Goal: Book appointment/travel/reservation

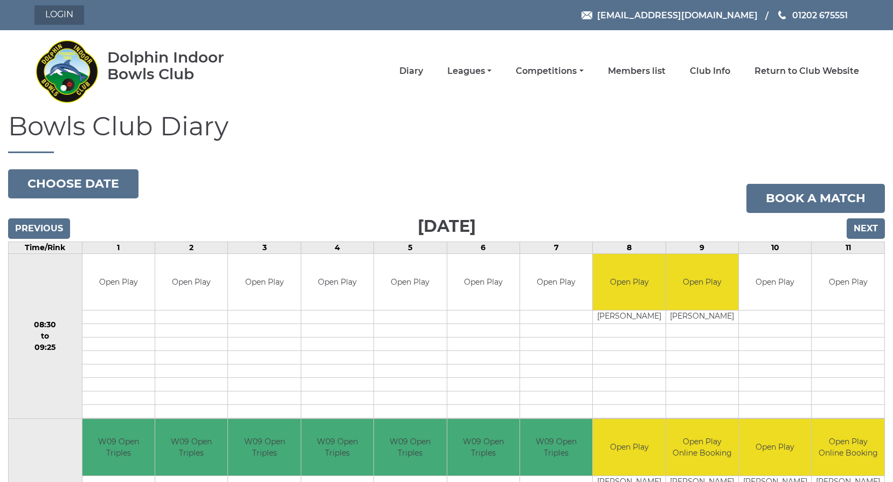
click at [72, 15] on link "Login" at bounding box center [59, 14] width 50 height 19
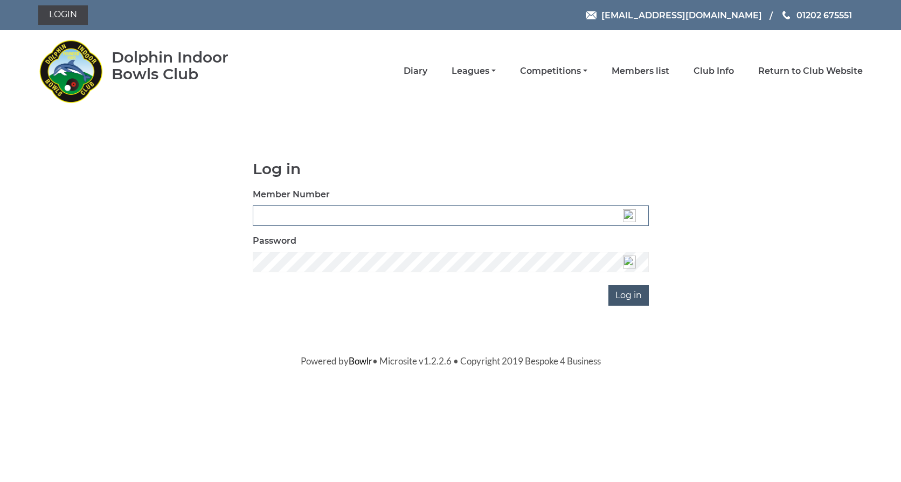
type input "3537"
click at [629, 293] on input "Log in" at bounding box center [628, 295] width 40 height 20
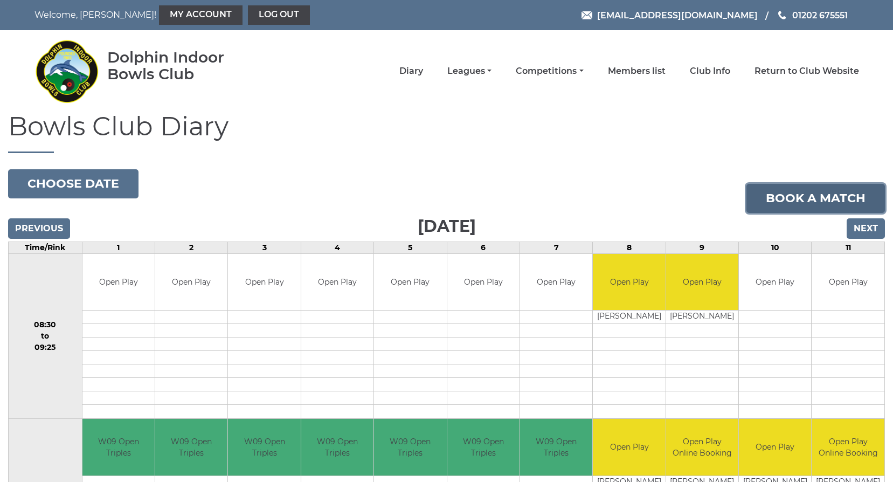
click at [783, 199] on link "Book a match" at bounding box center [815, 198] width 138 height 29
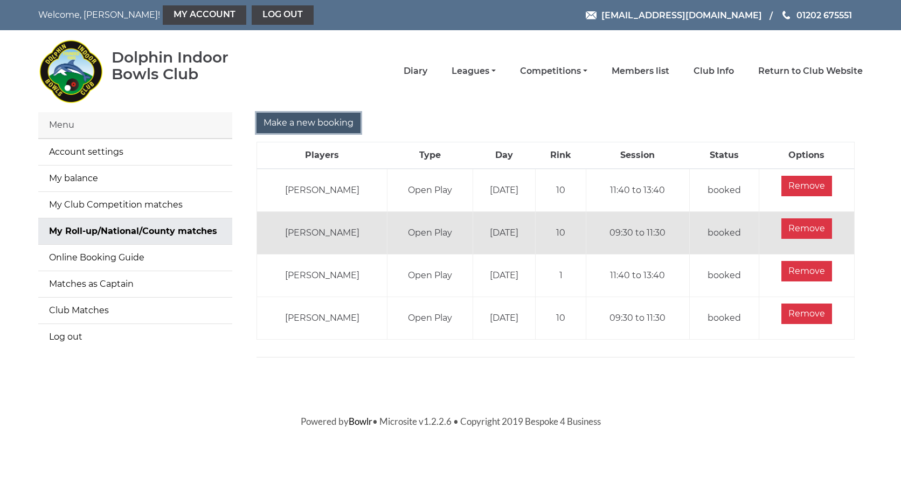
click at [285, 117] on input "Make a new booking" at bounding box center [308, 123] width 104 height 20
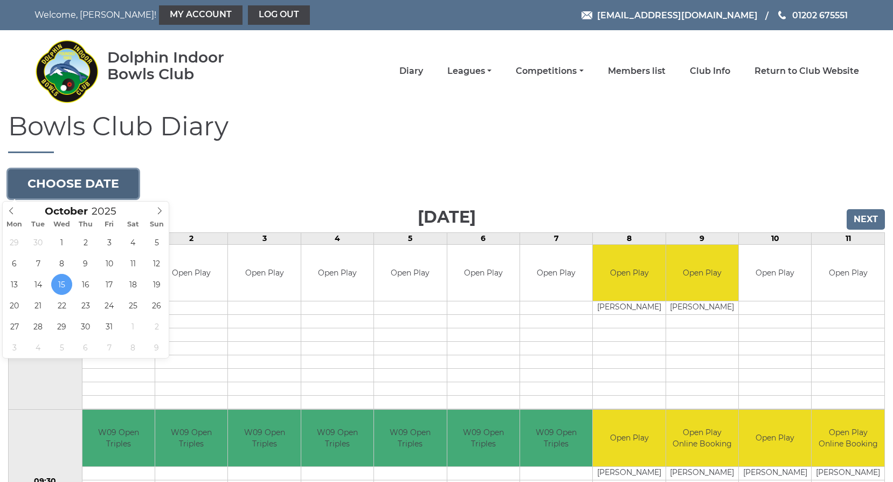
click at [95, 179] on button "Choose date" at bounding box center [73, 183] width 130 height 29
type input "2025-10-29"
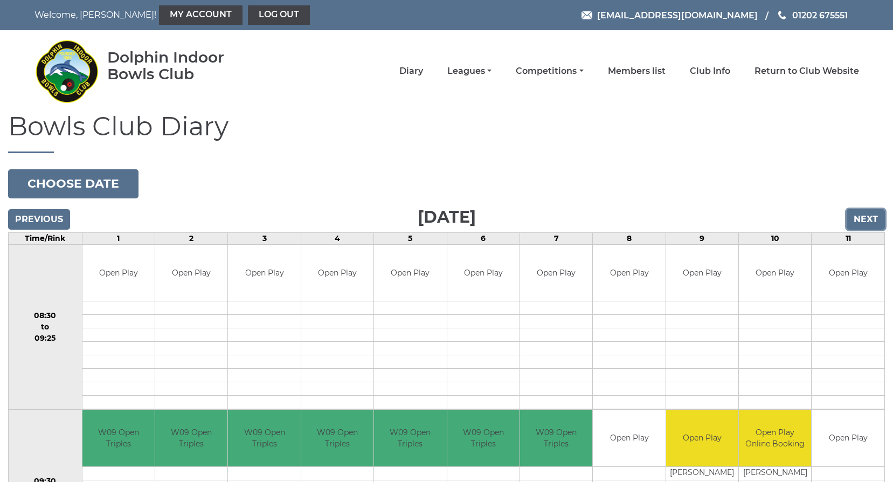
click at [866, 219] on input "Next" at bounding box center [865, 219] width 38 height 20
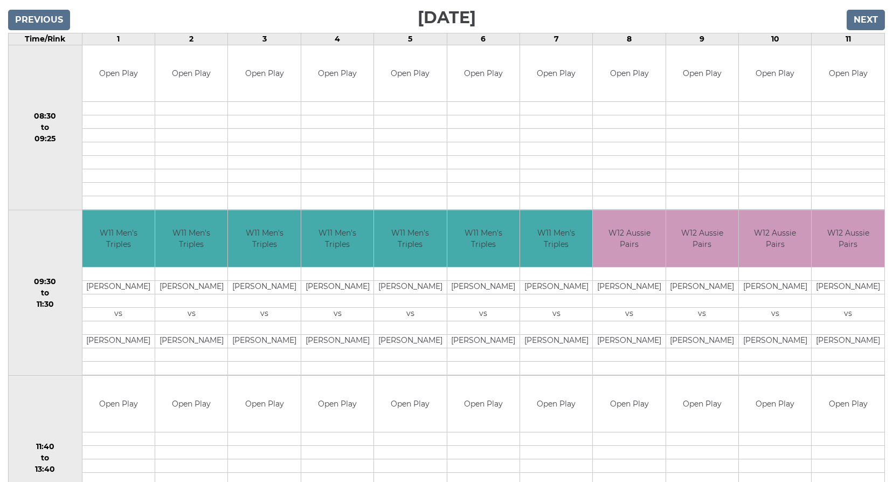
scroll to position [215, 0]
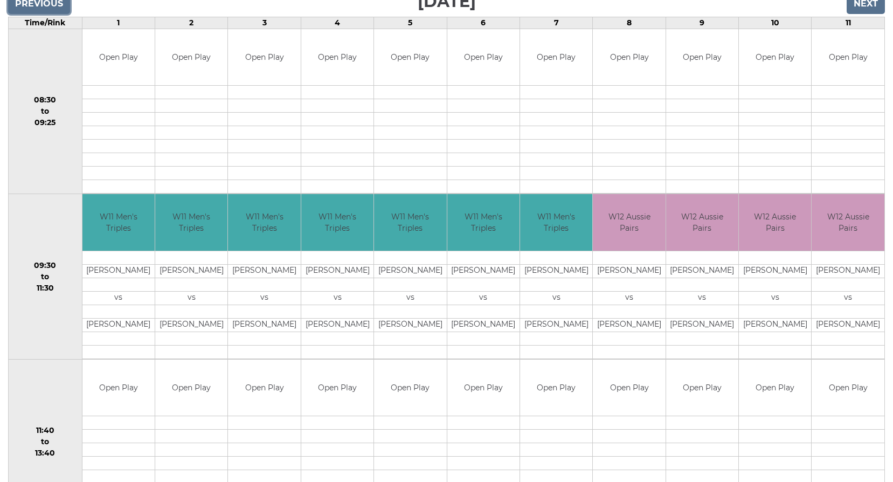
click at [46, 4] on input "Previous" at bounding box center [39, 4] width 62 height 20
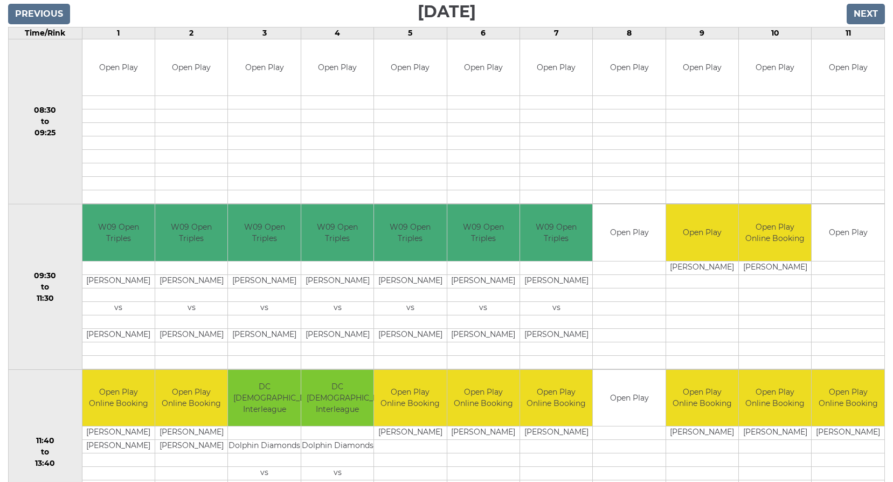
scroll to position [212, 0]
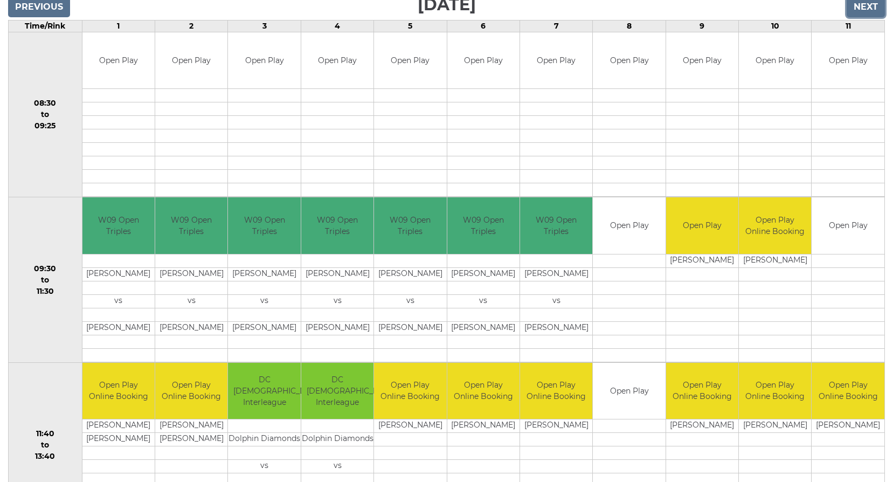
click at [851, 4] on input "Next" at bounding box center [865, 7] width 38 height 20
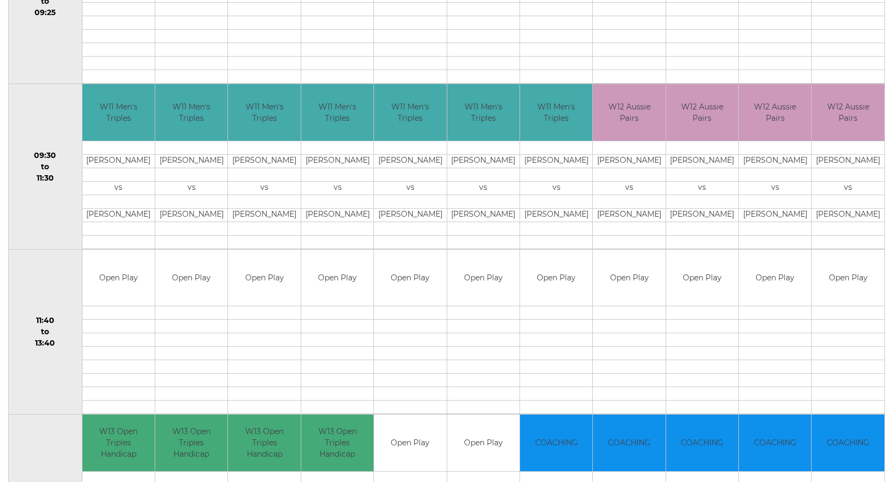
scroll to position [215, 0]
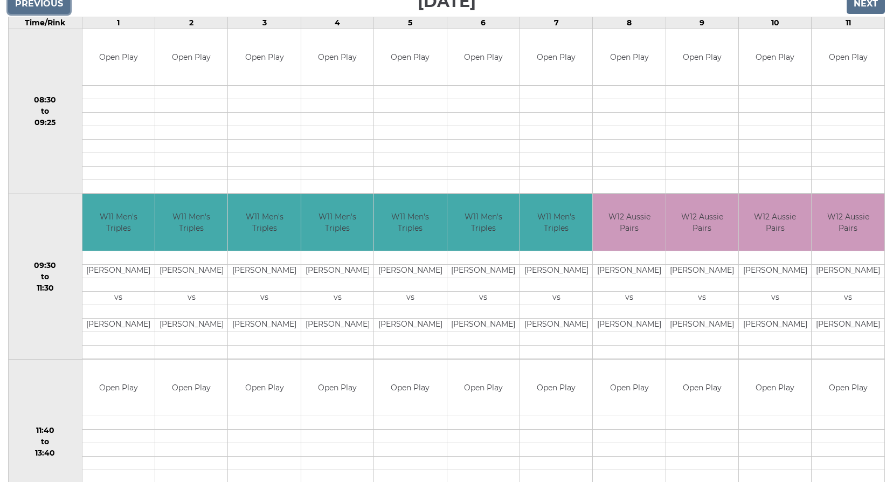
click at [20, 4] on input "Previous" at bounding box center [39, 4] width 62 height 20
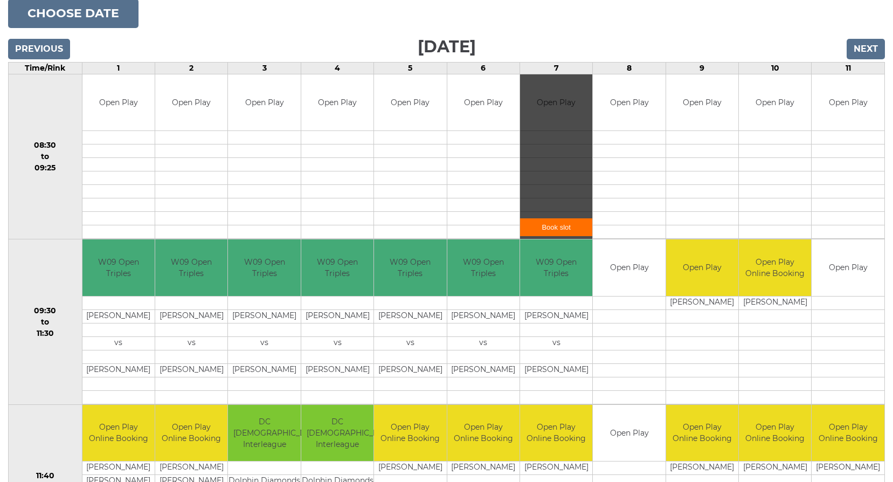
scroll to position [215, 0]
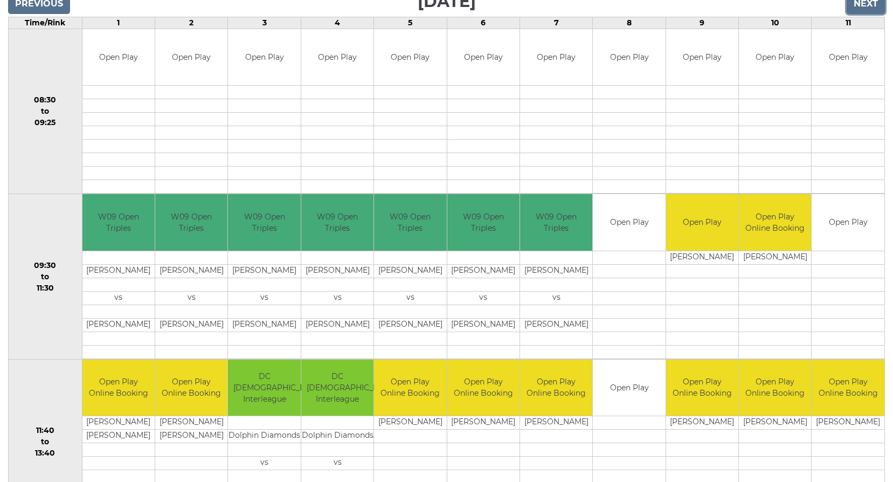
click at [866, 1] on input "Next" at bounding box center [865, 4] width 38 height 20
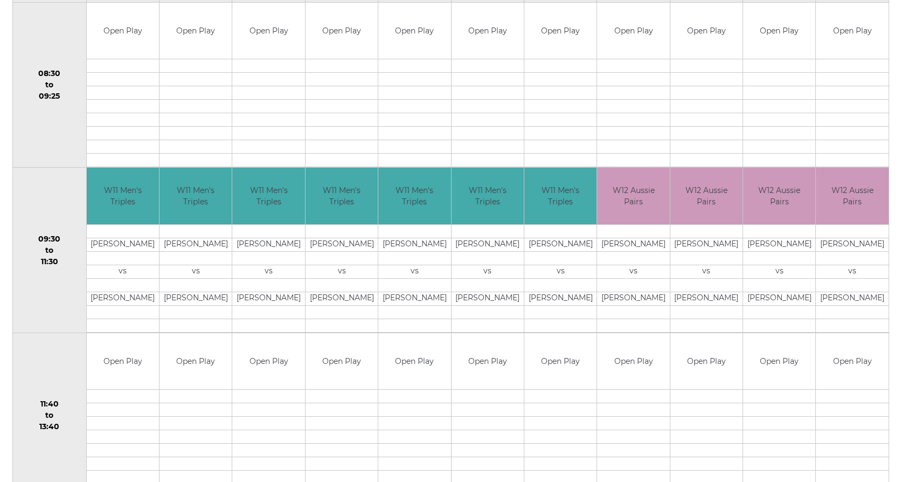
scroll to position [269, 0]
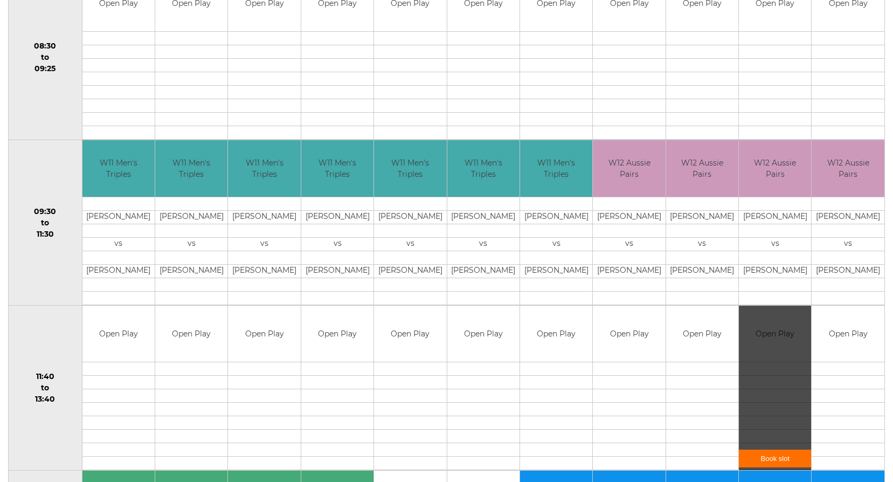
click at [777, 410] on div "Book slot" at bounding box center [775, 387] width 72 height 165
click at [770, 453] on link "Book slot" at bounding box center [775, 458] width 72 height 18
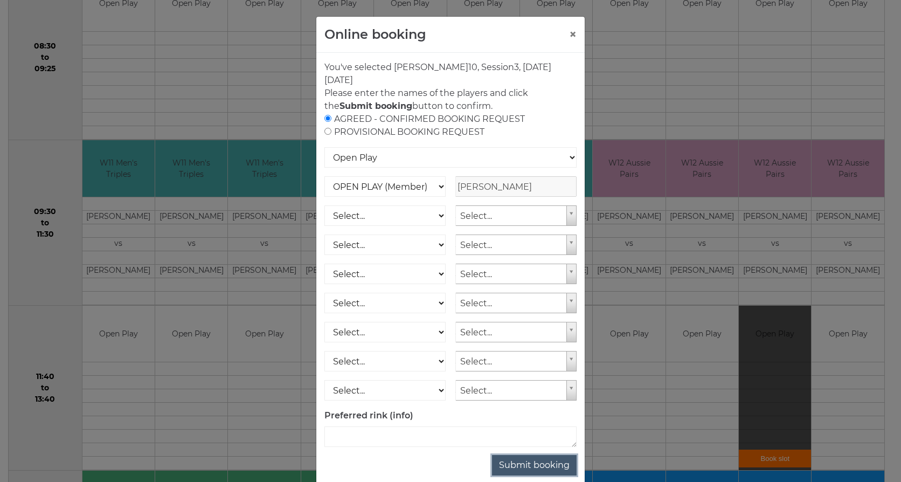
click at [533, 468] on button "Submit booking" at bounding box center [534, 465] width 85 height 20
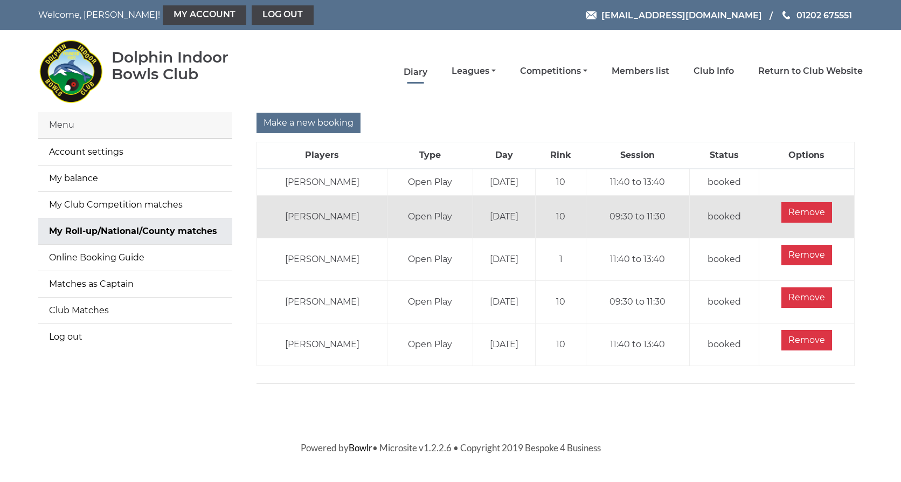
click at [416, 66] on link "Diary" at bounding box center [415, 72] width 24 height 12
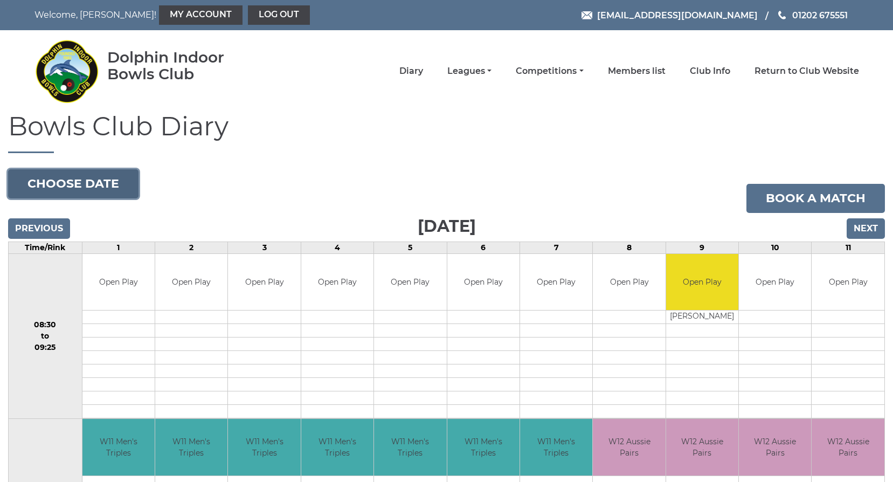
click at [43, 185] on button "Choose date" at bounding box center [73, 183] width 130 height 29
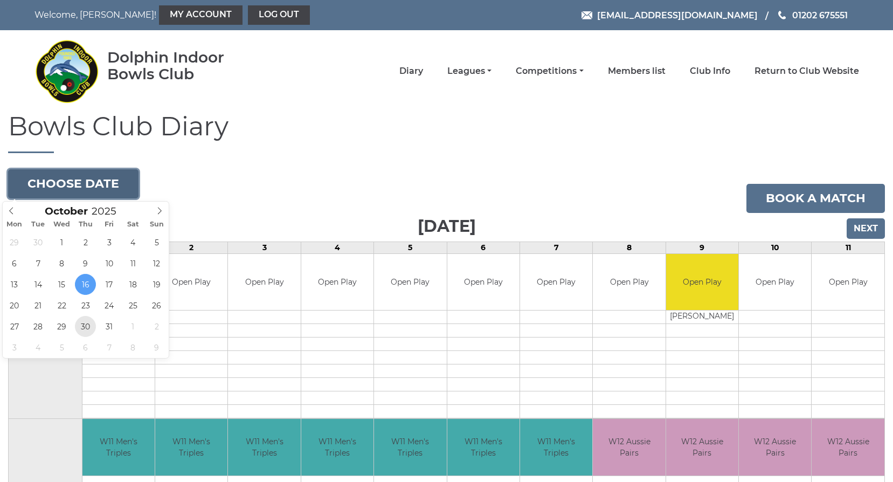
type input "[DATE]"
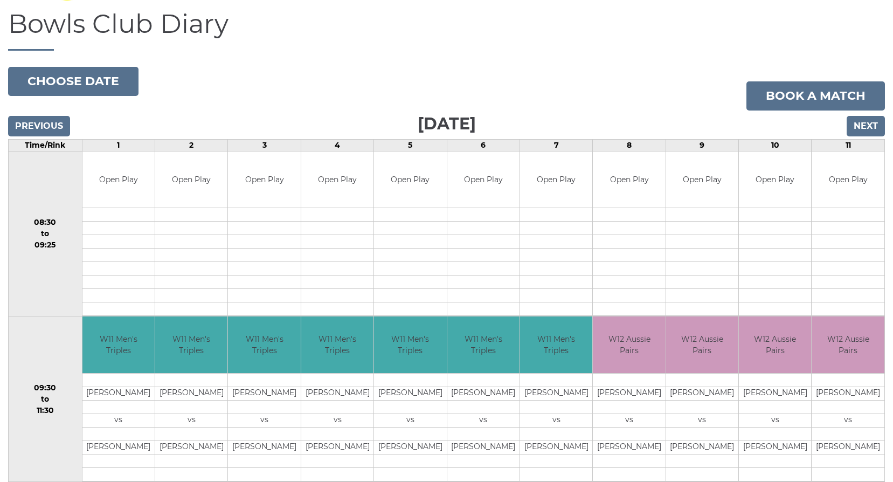
scroll to position [54, 0]
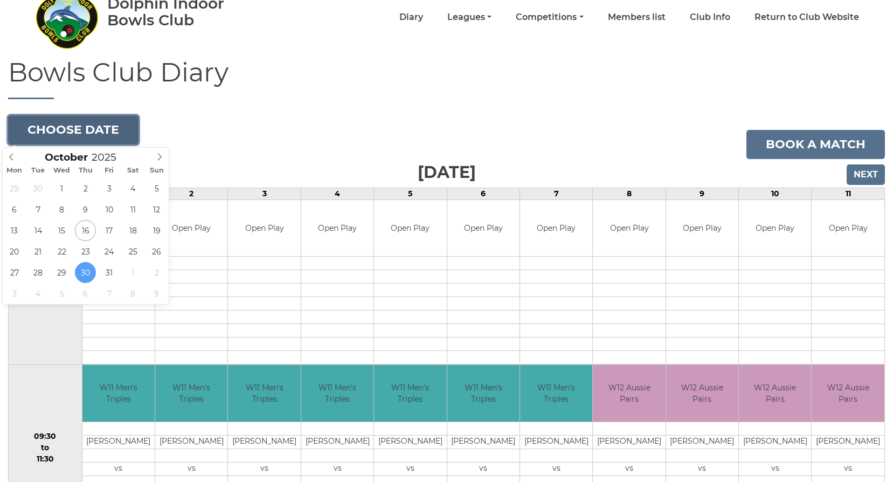
click at [63, 130] on button "Choose date" at bounding box center [73, 129] width 130 height 29
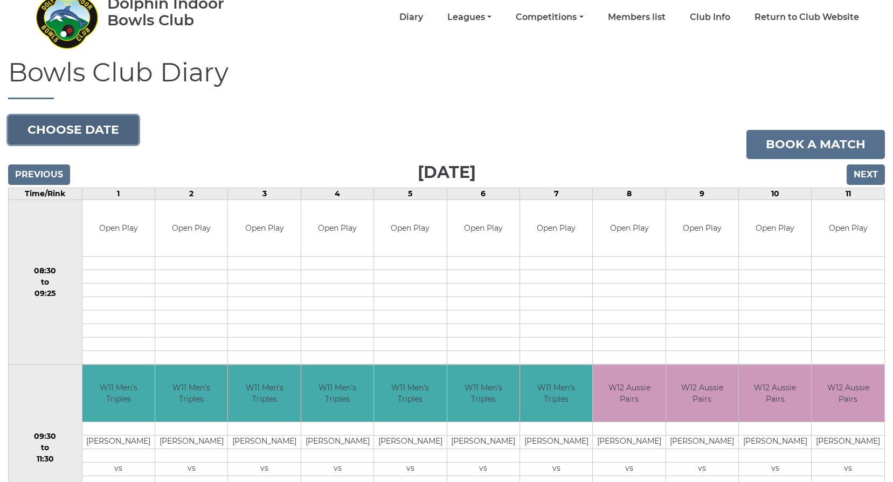
click at [63, 130] on button "Choose date" at bounding box center [73, 129] width 130 height 29
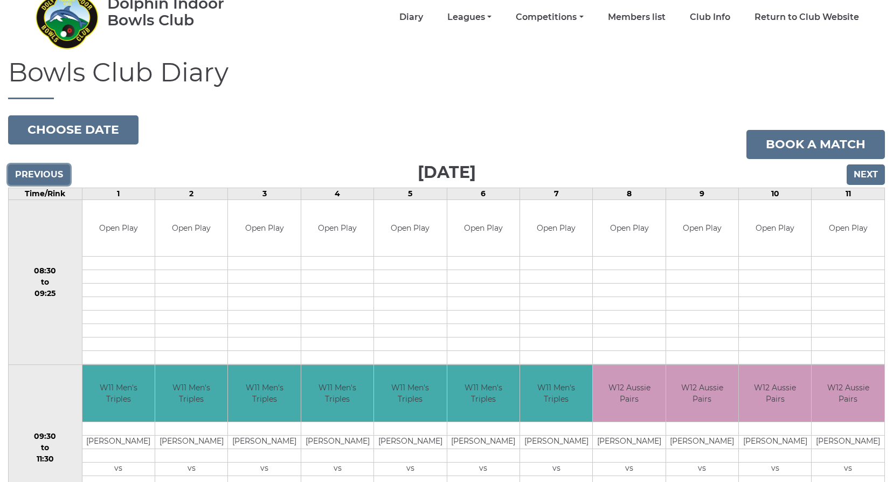
click at [50, 170] on input "Previous" at bounding box center [39, 174] width 62 height 20
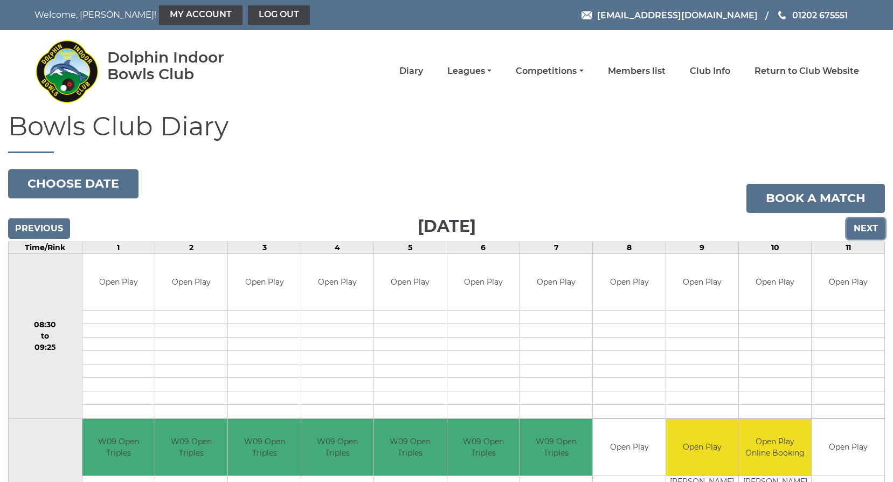
click at [860, 228] on input "Next" at bounding box center [865, 228] width 38 height 20
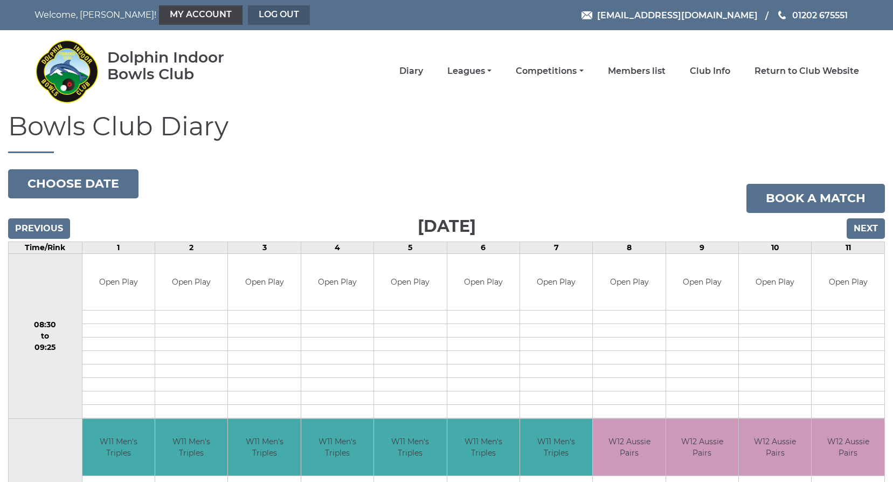
click at [253, 8] on link "Log out" at bounding box center [279, 14] width 62 height 19
